Goal: Find specific page/section: Find specific page/section

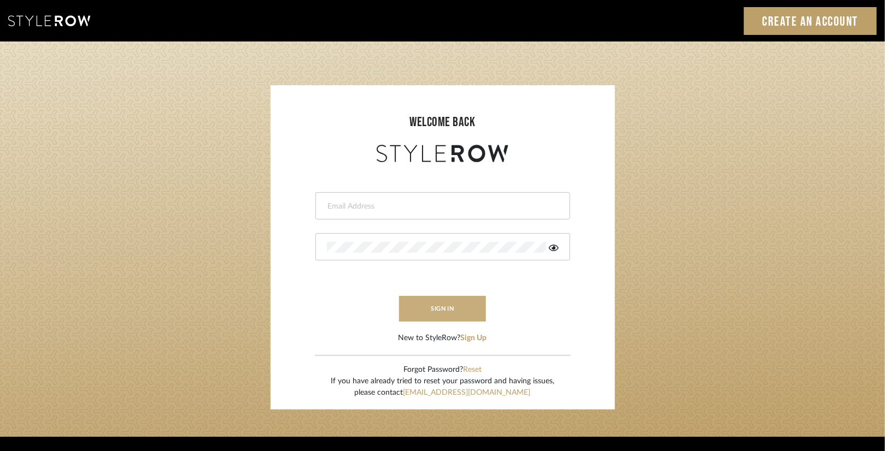
type input "[EMAIL_ADDRESS][DOMAIN_NAME]"
click at [437, 308] on button "sign in" at bounding box center [442, 309] width 87 height 26
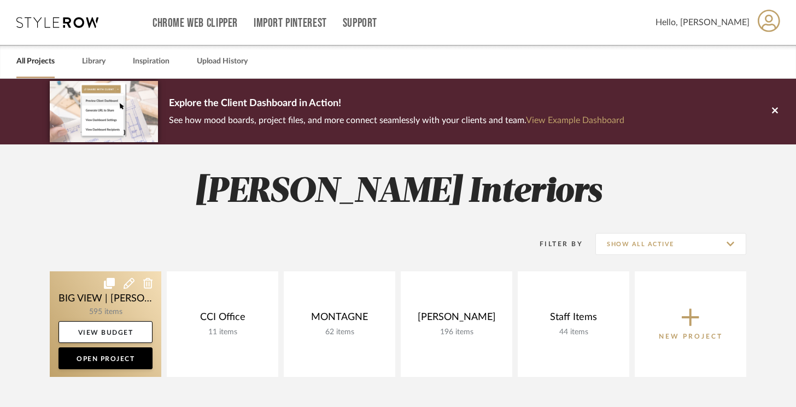
click at [80, 304] on link at bounding box center [105, 323] width 111 height 105
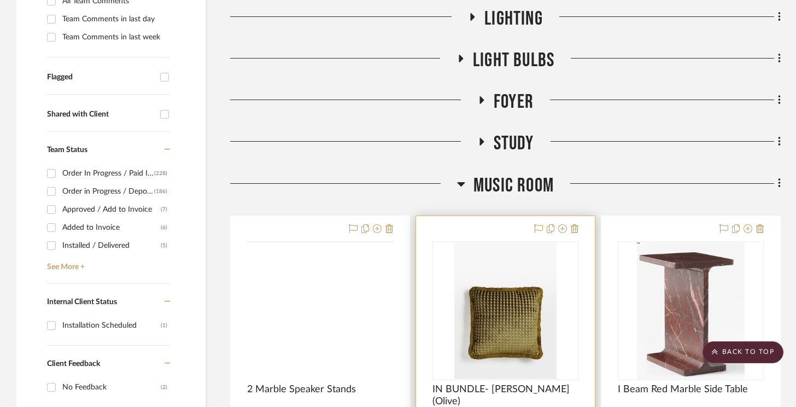
scroll to position [403, 0]
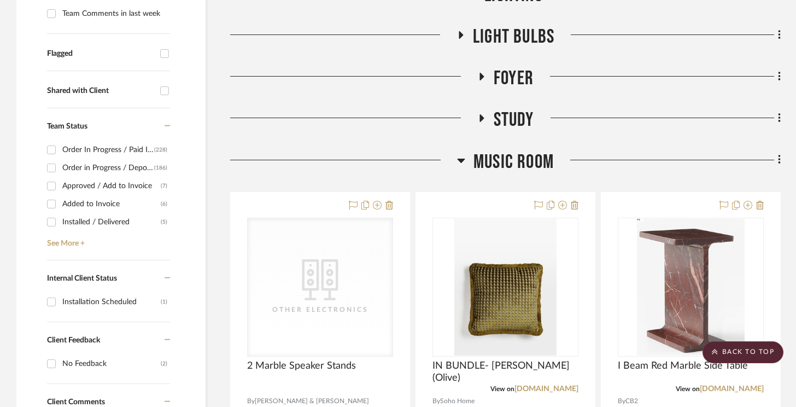
click at [527, 156] on span "Music Room" at bounding box center [513, 161] width 80 height 23
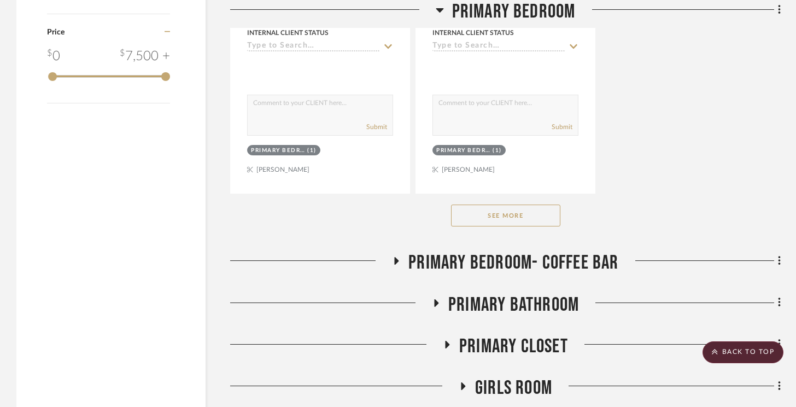
scroll to position [2192, 0]
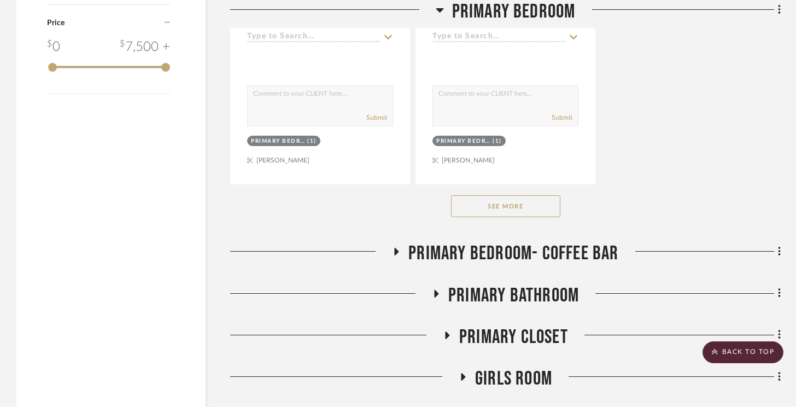
click at [505, 209] on button "See More" at bounding box center [505, 206] width 109 height 22
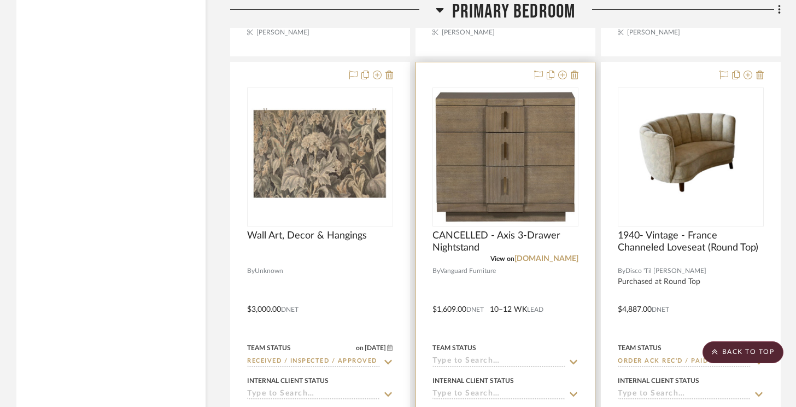
scroll to position [7165, 0]
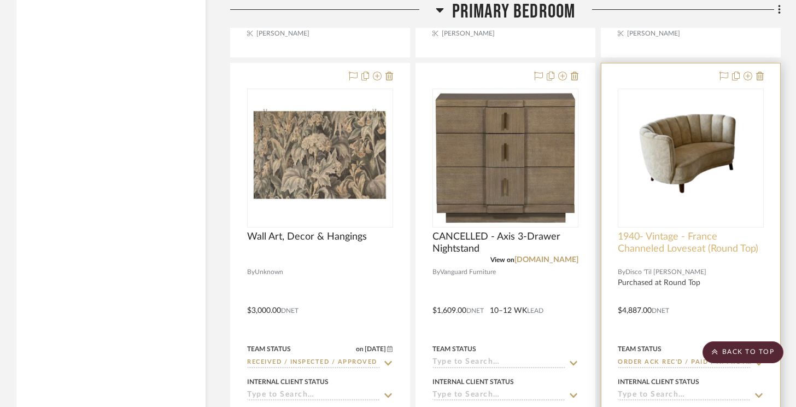
click at [682, 231] on span "1940- Vintage - France Channeled Loveseat (Round Top)" at bounding box center [690, 243] width 146 height 24
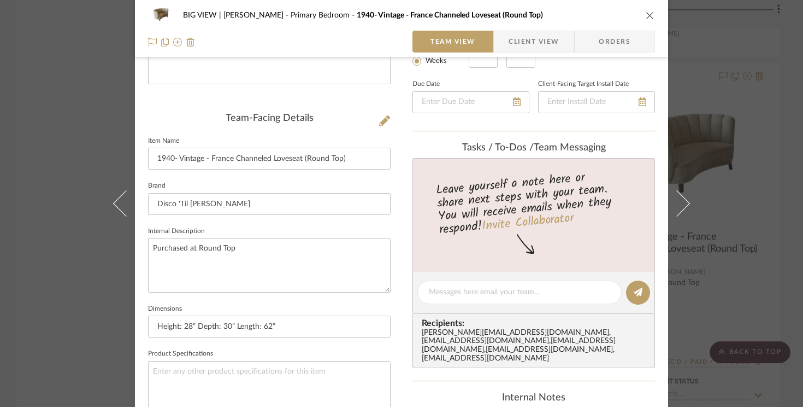
scroll to position [246, 0]
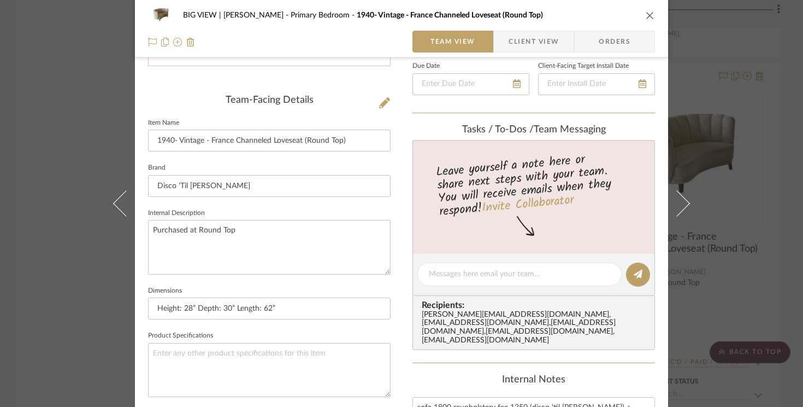
click at [713, 245] on div "BIG VIEW | MH Christensen Primary Bedroom 1940- Vintage - France Channeled Love…" at bounding box center [401, 203] width 803 height 407
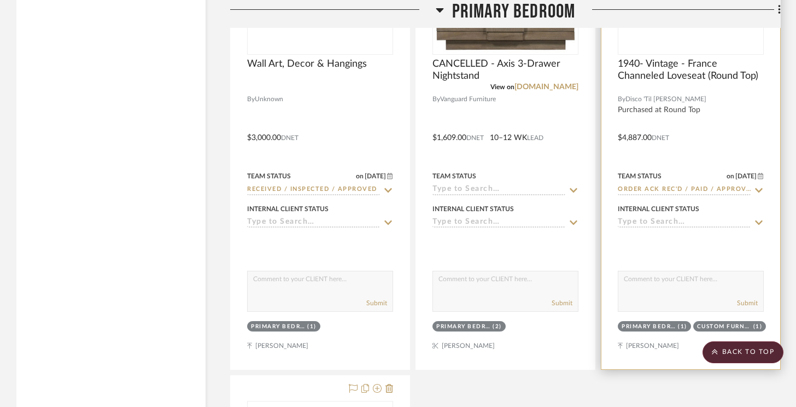
scroll to position [7336, 0]
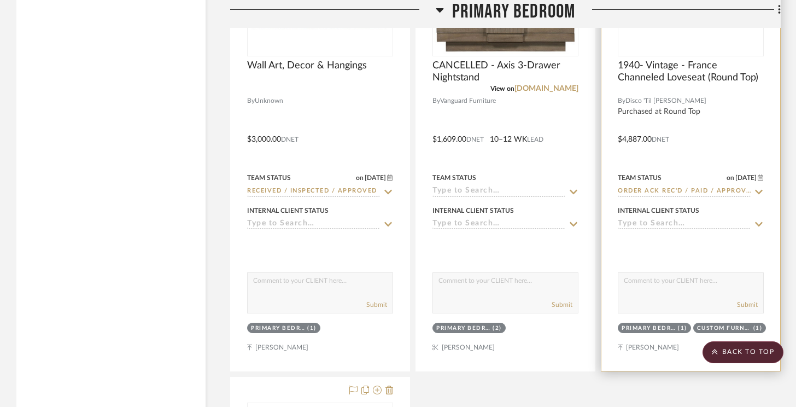
click at [674, 113] on div at bounding box center [690, 131] width 179 height 478
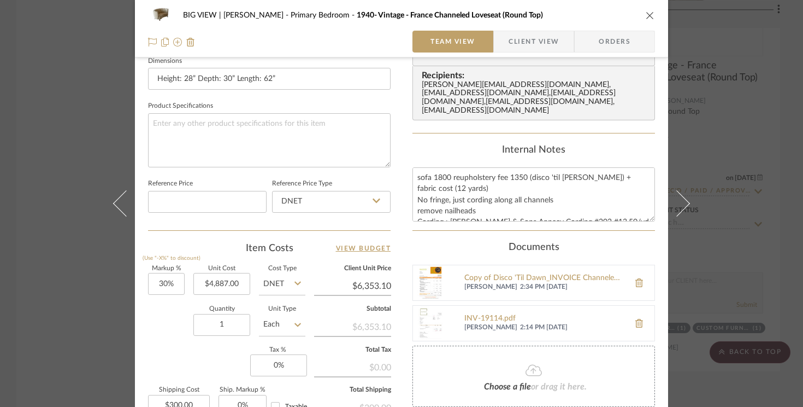
scroll to position [478, 0]
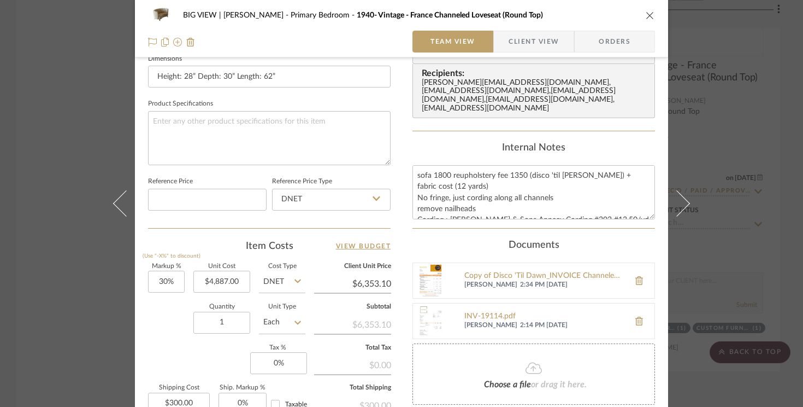
click at [427, 285] on img at bounding box center [430, 280] width 35 height 35
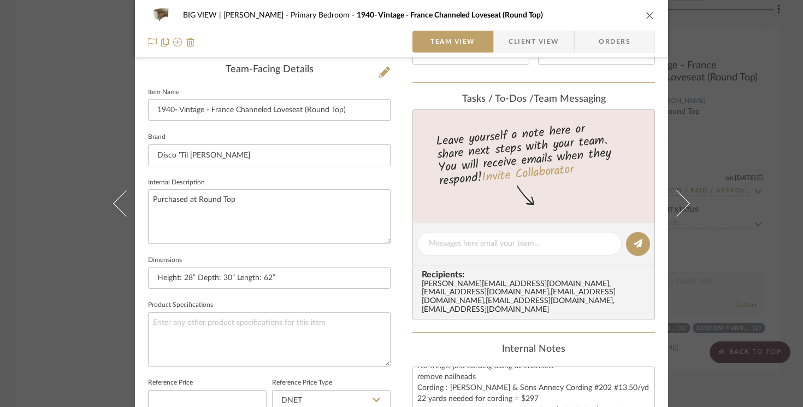
scroll to position [222, 0]
